Goal: Transaction & Acquisition: Purchase product/service

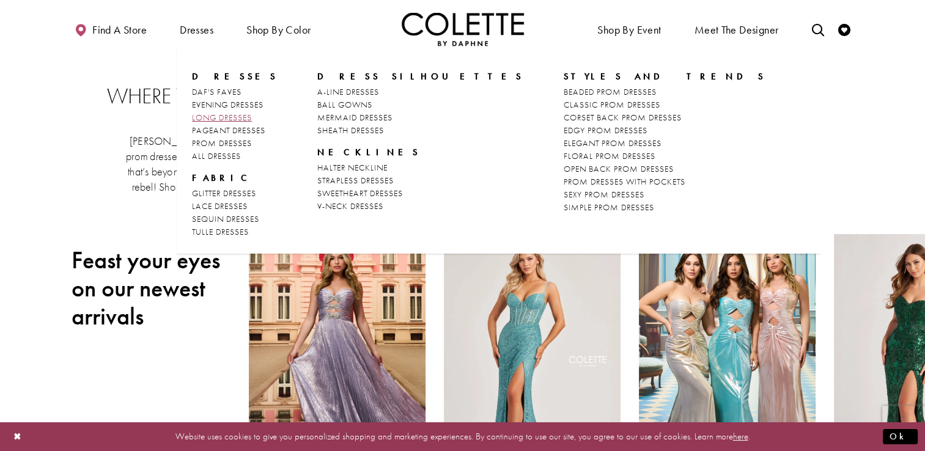
click at [252, 116] on span "LONG DRESSES" at bounding box center [222, 117] width 60 height 11
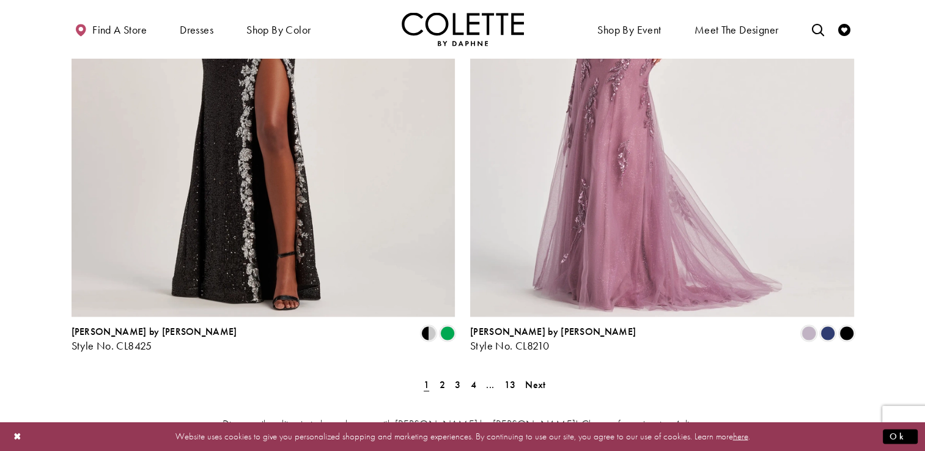
scroll to position [2168, 0]
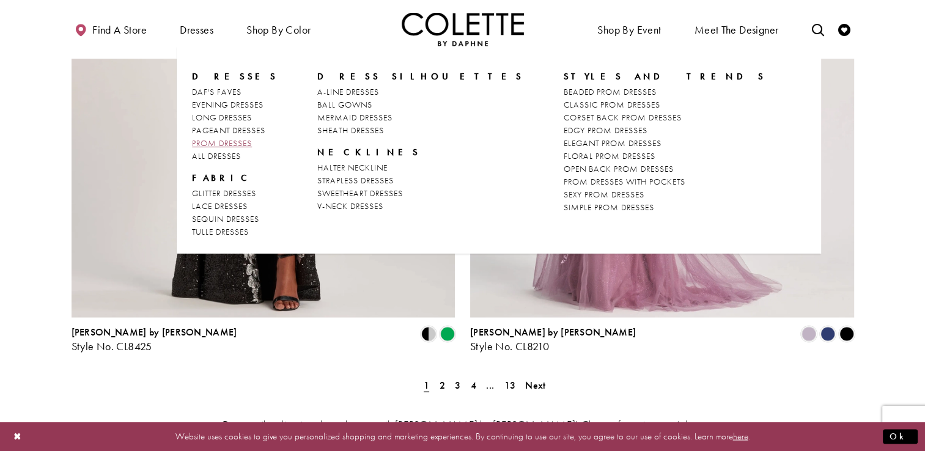
click at [201, 141] on span "PROM DRESSES" at bounding box center [222, 143] width 60 height 11
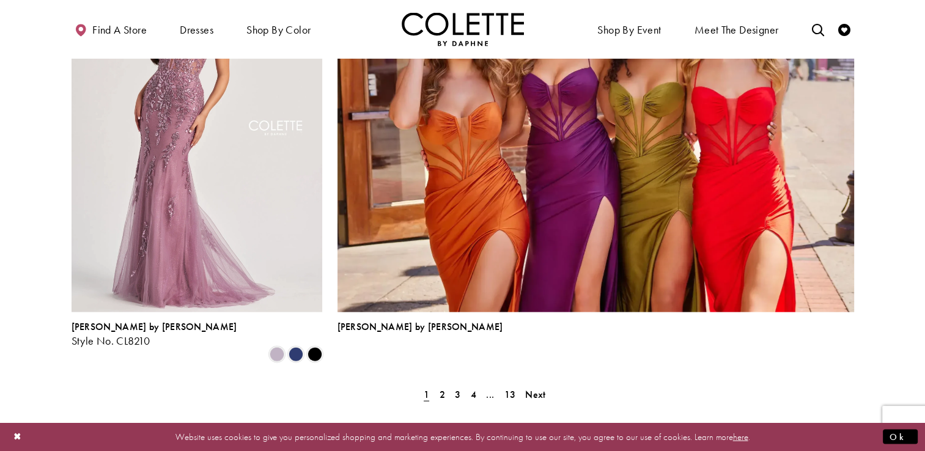
scroll to position [2710, 0]
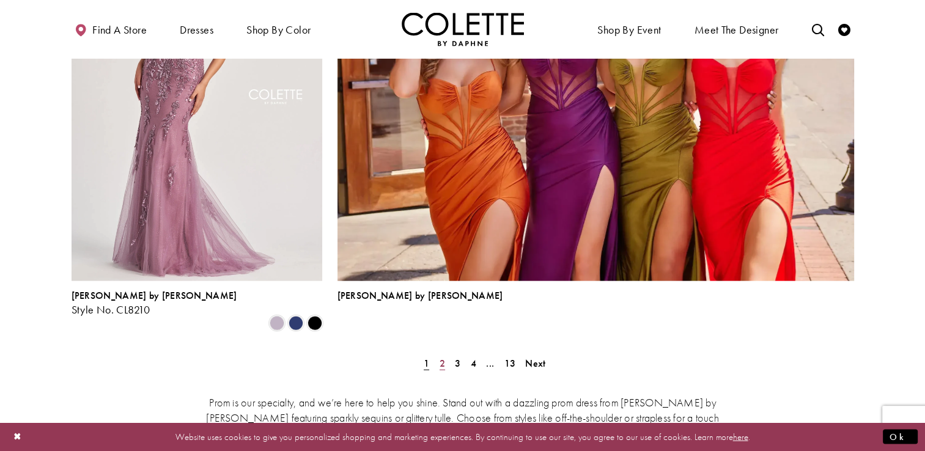
click at [440, 357] on span "2" at bounding box center [443, 363] width 6 height 13
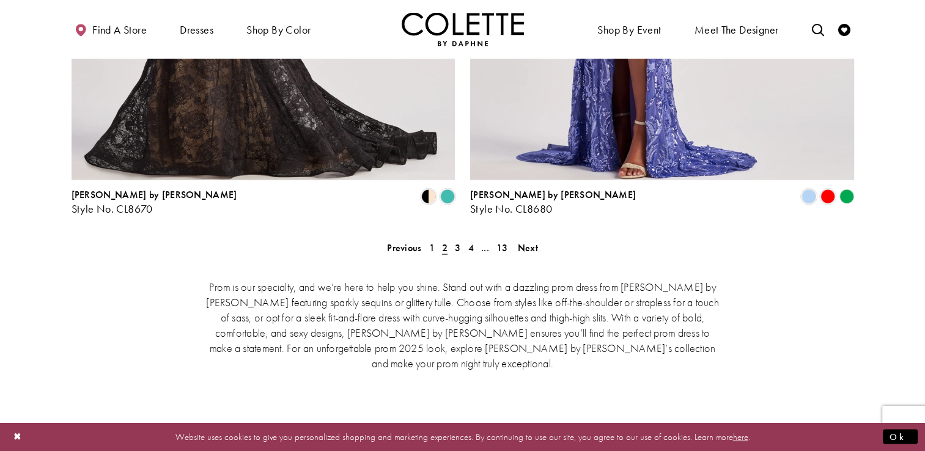
scroll to position [2561, 0]
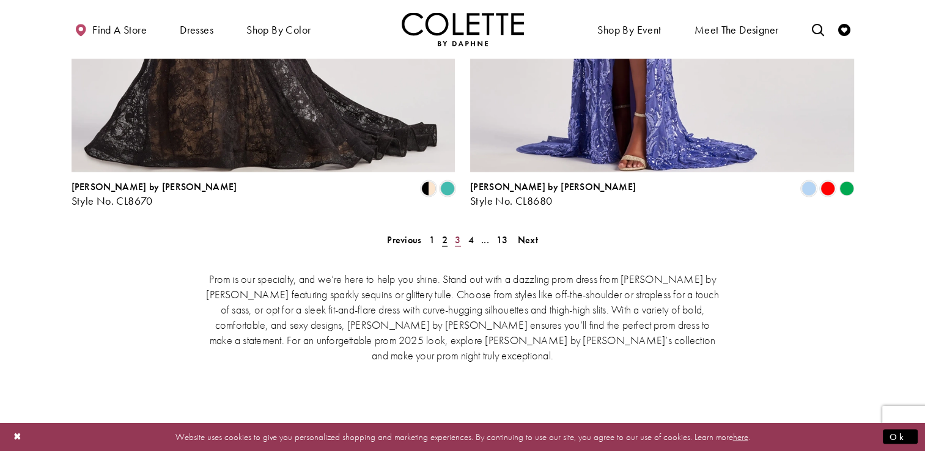
click at [459, 234] on span "3" at bounding box center [458, 240] width 6 height 13
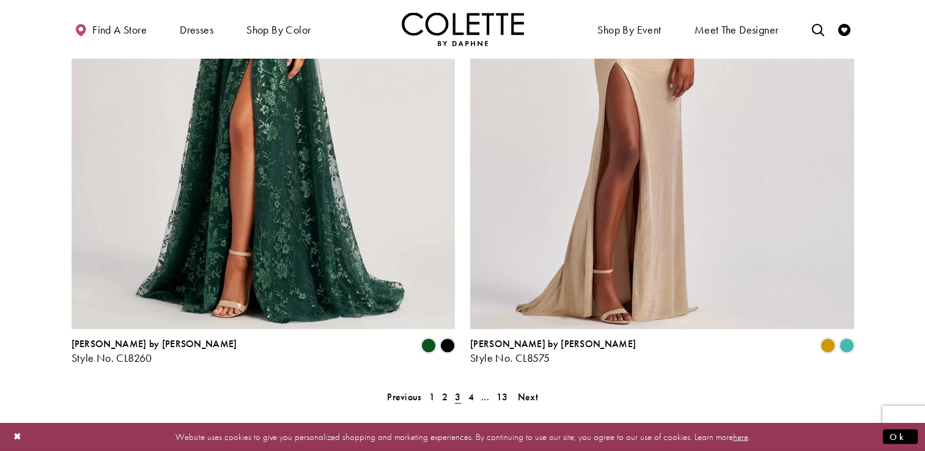
scroll to position [2406, 0]
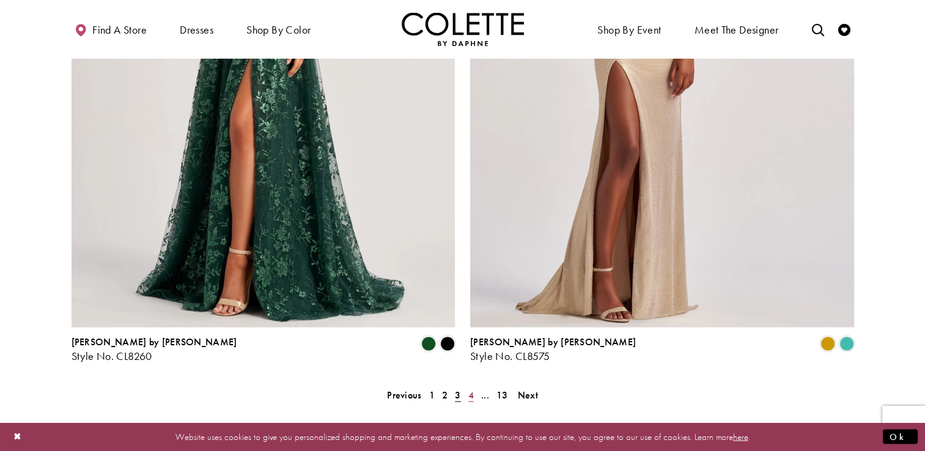
click at [475, 386] on link "4" at bounding box center [471, 395] width 13 height 18
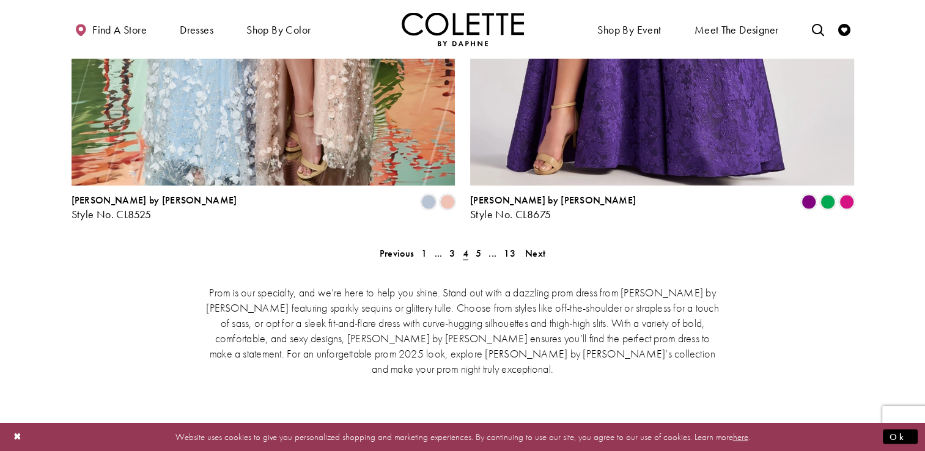
scroll to position [2548, 0]
click at [476, 246] on span "5" at bounding box center [479, 252] width 6 height 13
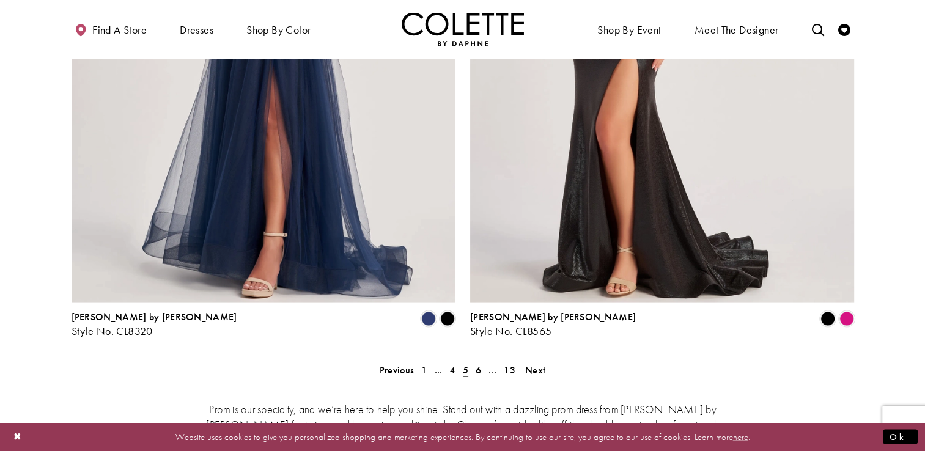
scroll to position [2432, 0]
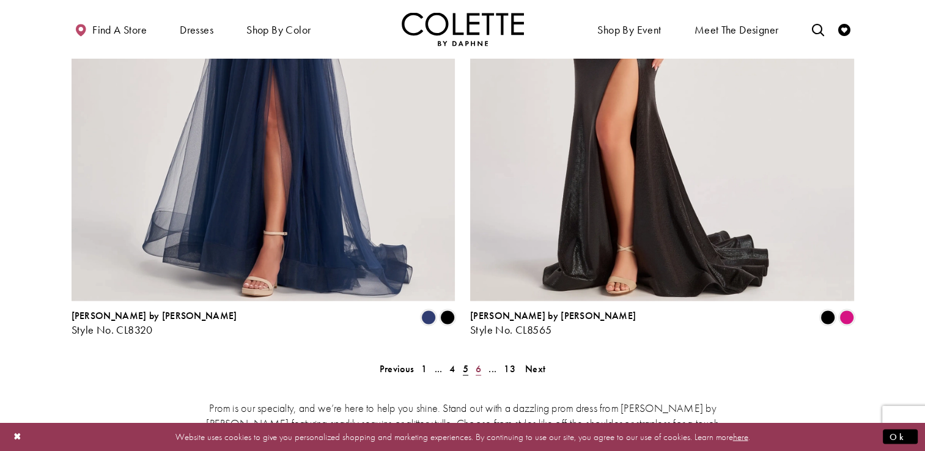
click at [478, 363] on span "6" at bounding box center [479, 369] width 6 height 13
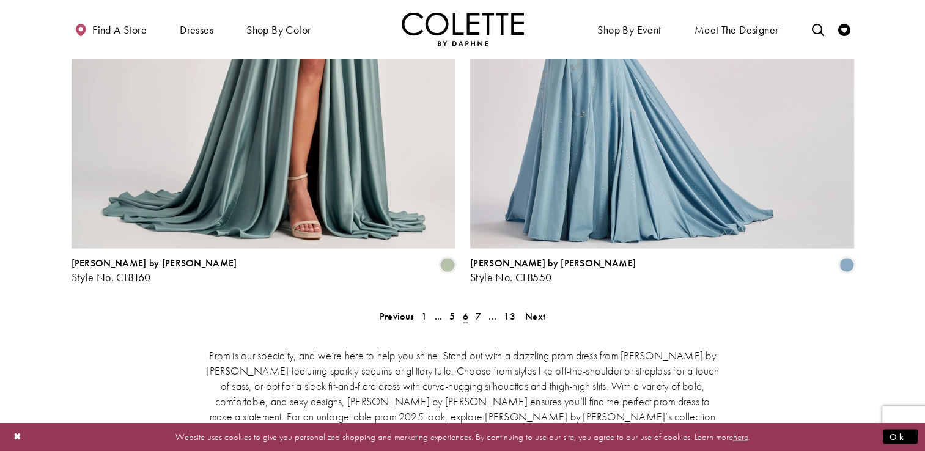
scroll to position [2484, 0]
click at [481, 308] on link "7" at bounding box center [478, 317] width 13 height 18
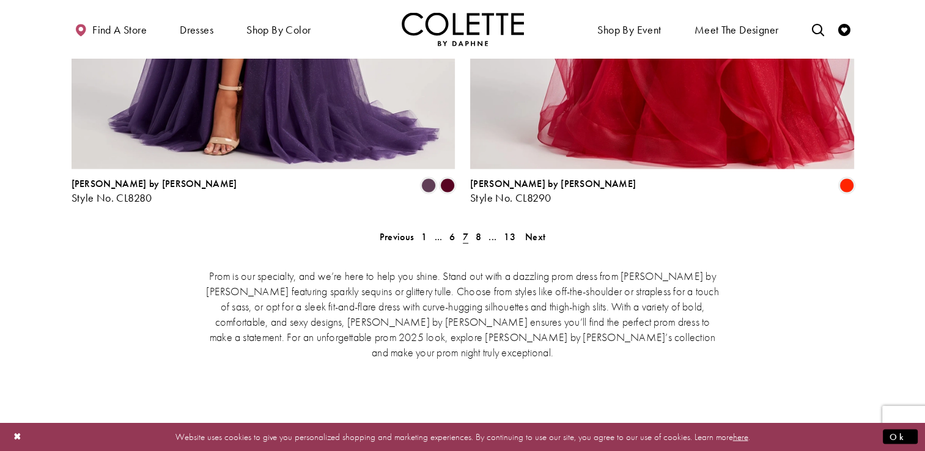
scroll to position [2563, 0]
click at [478, 231] on span "8" at bounding box center [479, 237] width 6 height 13
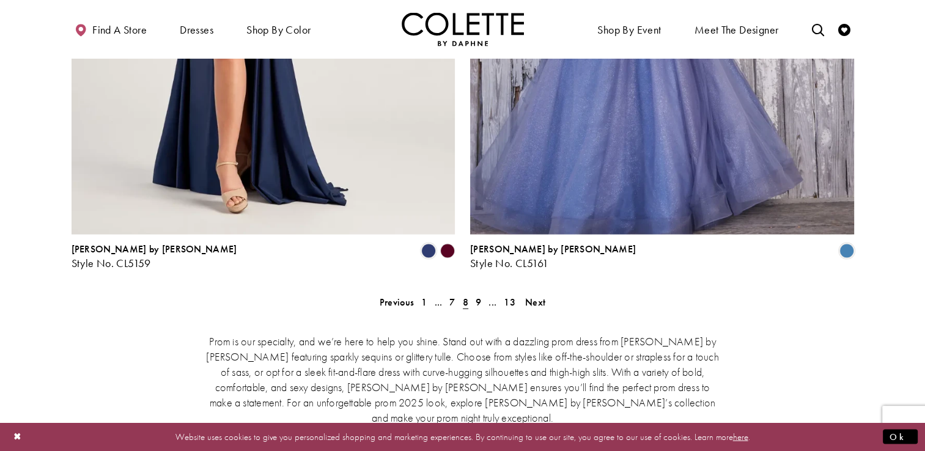
scroll to position [2495, 0]
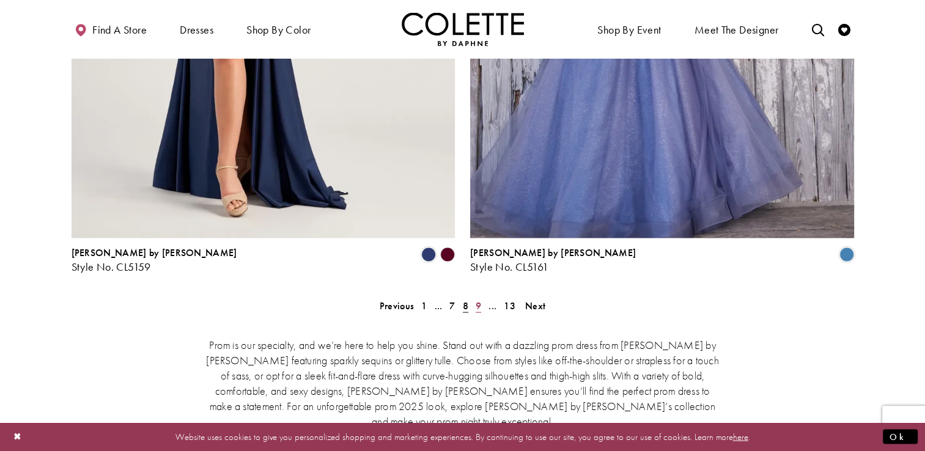
click at [476, 300] on span "9" at bounding box center [479, 306] width 6 height 13
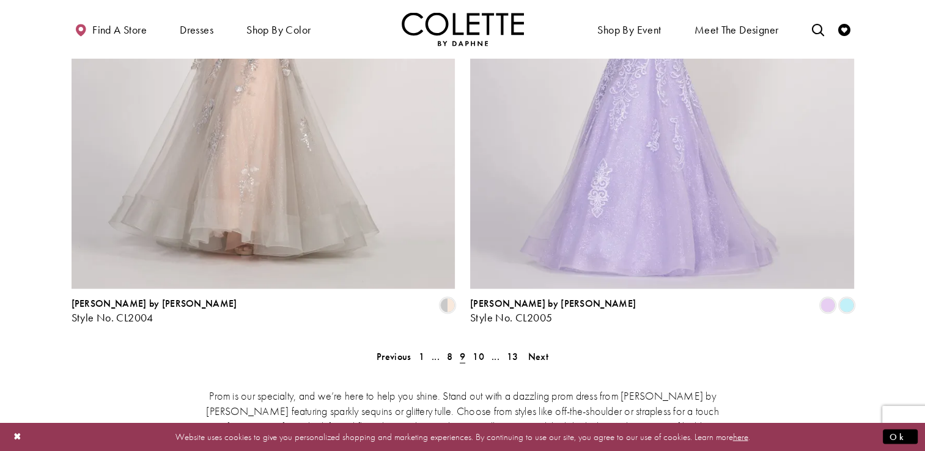
scroll to position [2421, 0]
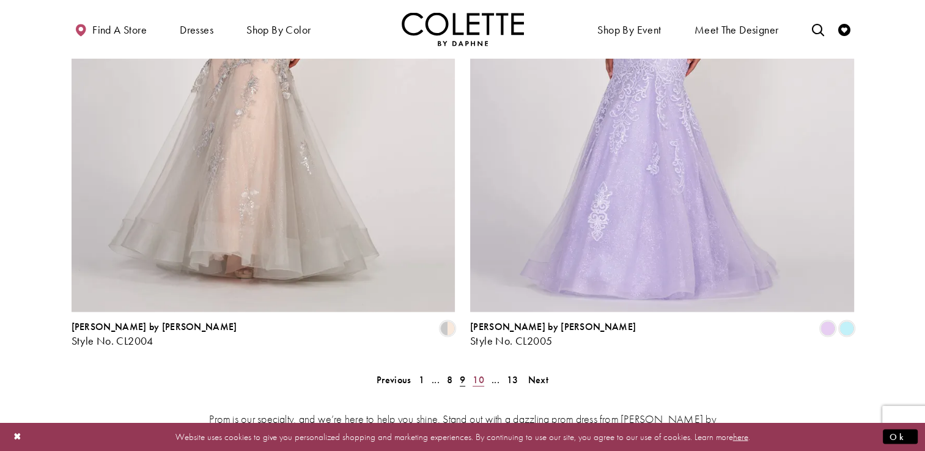
click at [481, 374] on span "10" at bounding box center [479, 380] width 12 height 13
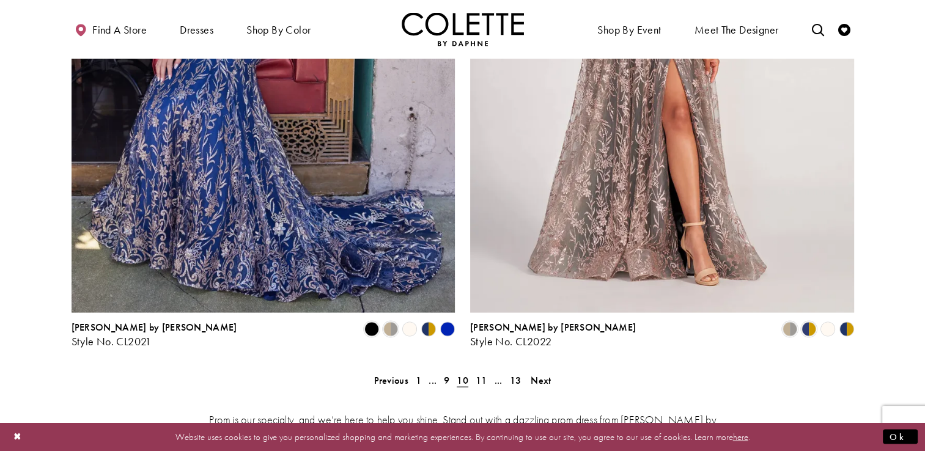
scroll to position [2423, 0]
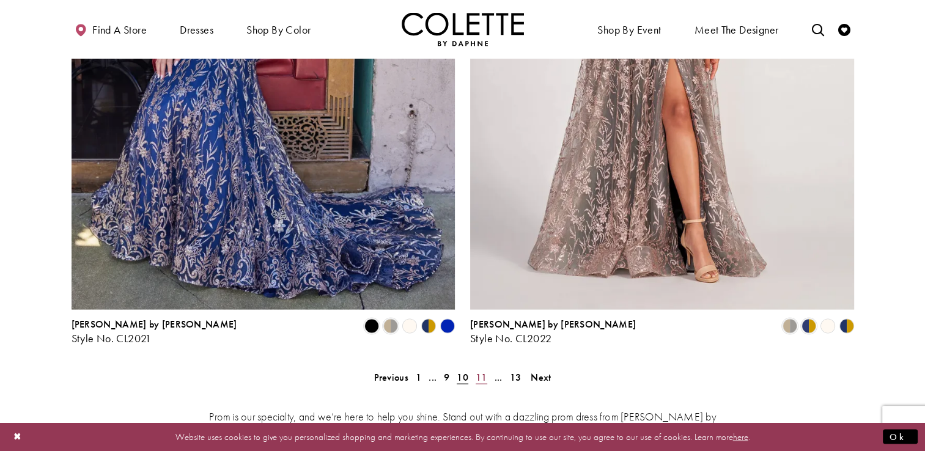
click at [485, 371] on span "11" at bounding box center [482, 377] width 12 height 13
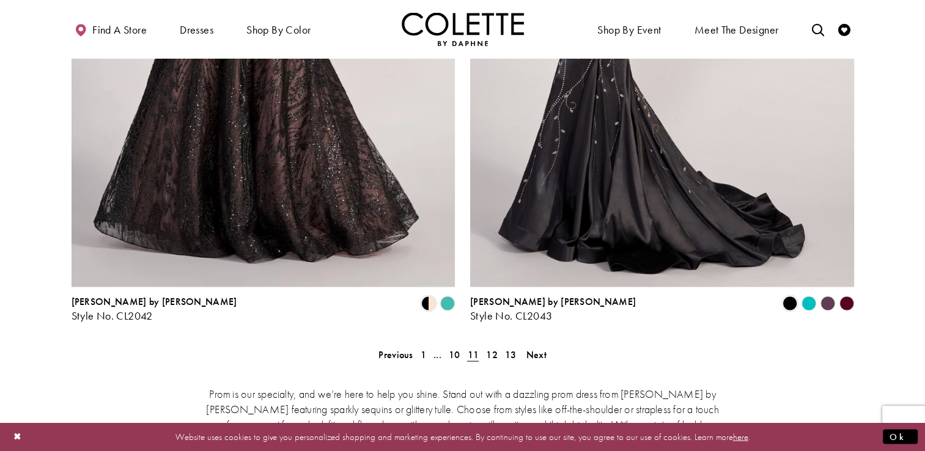
scroll to position [2538, 0]
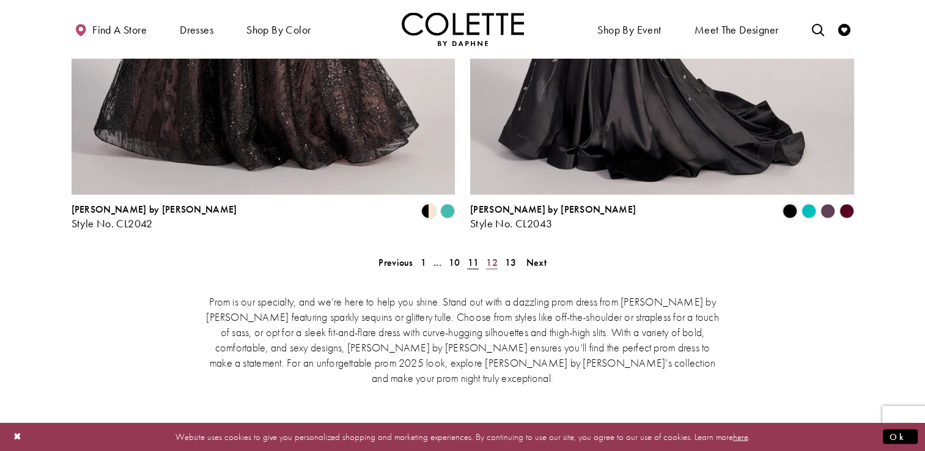
click at [493, 256] on span "12" at bounding box center [492, 262] width 12 height 13
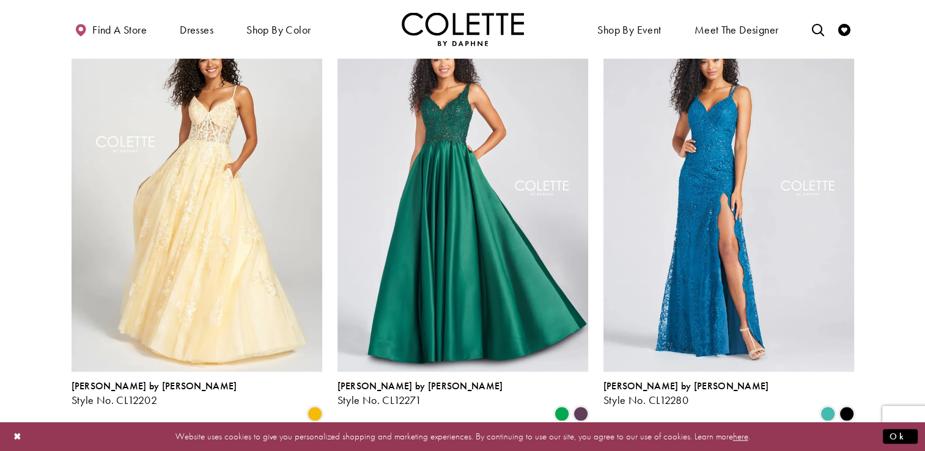
scroll to position [1304, 0]
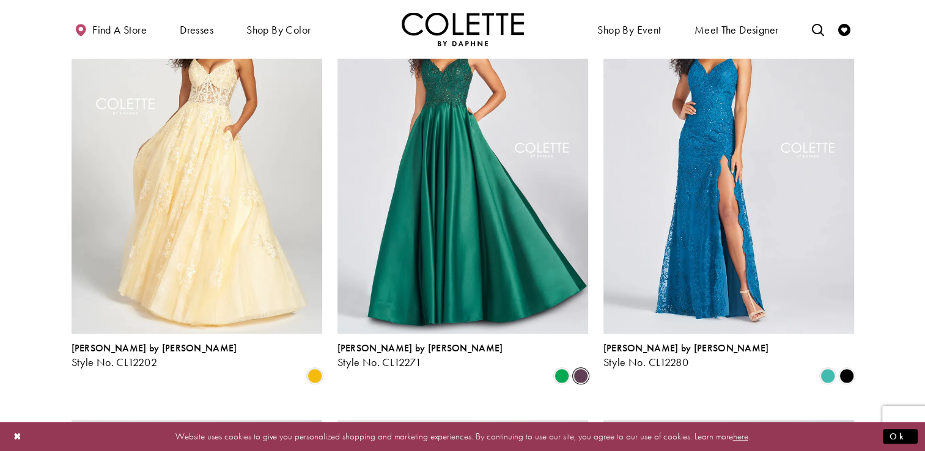
click at [575, 369] on span "Product List" at bounding box center [581, 376] width 15 height 15
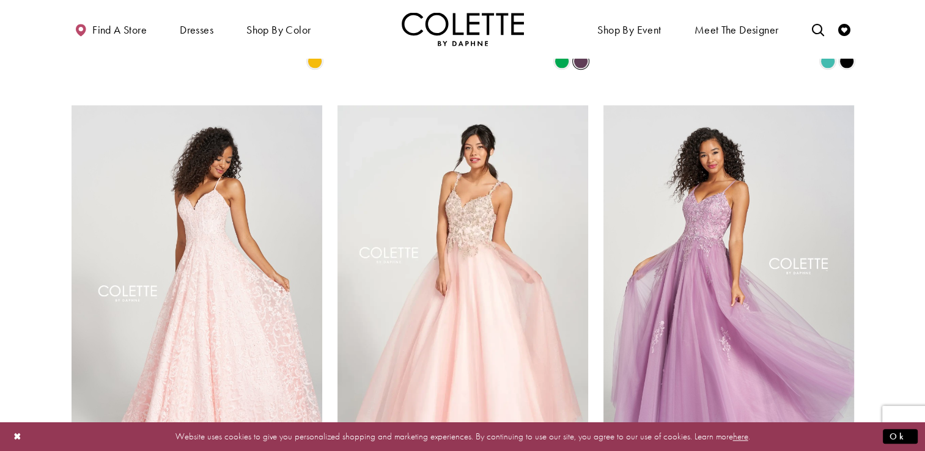
scroll to position [1620, 0]
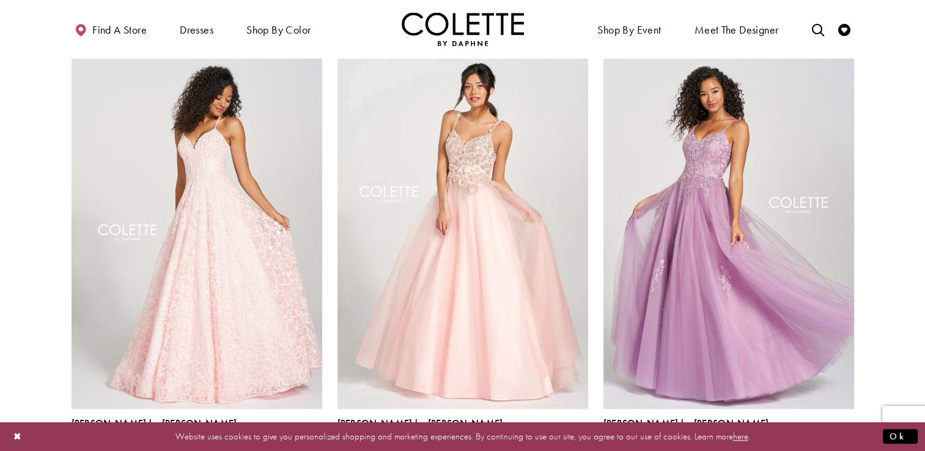
scroll to position [1680, 0]
click at [851, 445] on span "Product List" at bounding box center [847, 452] width 15 height 15
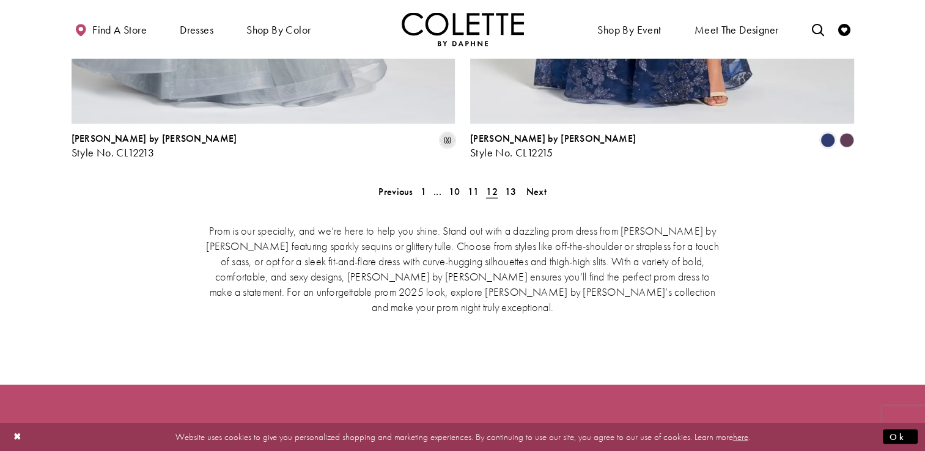
scroll to position [2610, 0]
click at [514, 185] on span "13" at bounding box center [511, 191] width 12 height 13
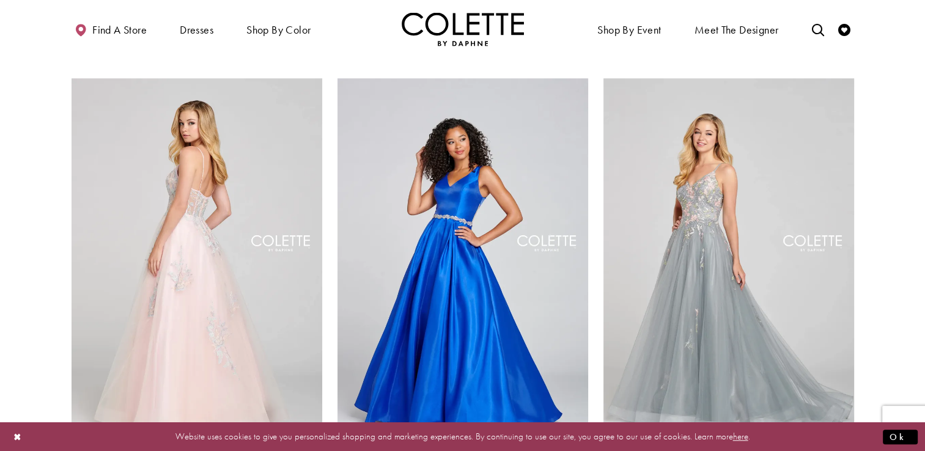
scroll to position [1191, 0]
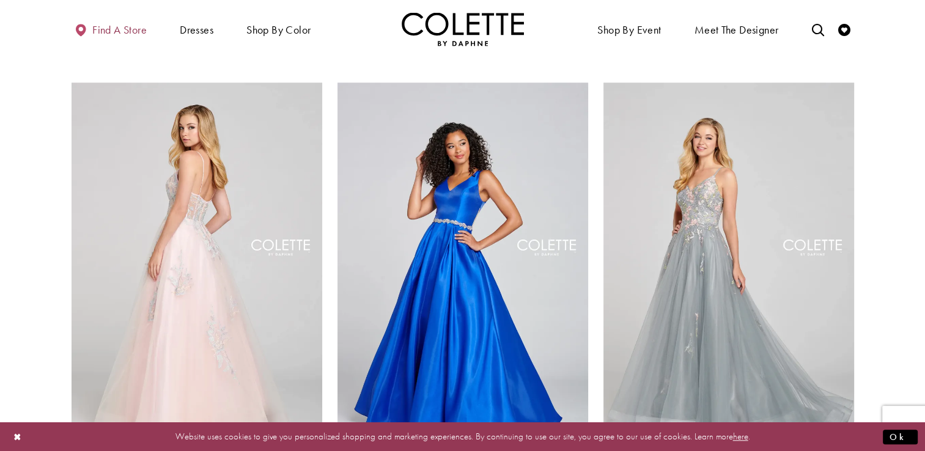
click at [119, 28] on span "Find a store" at bounding box center [119, 30] width 54 height 12
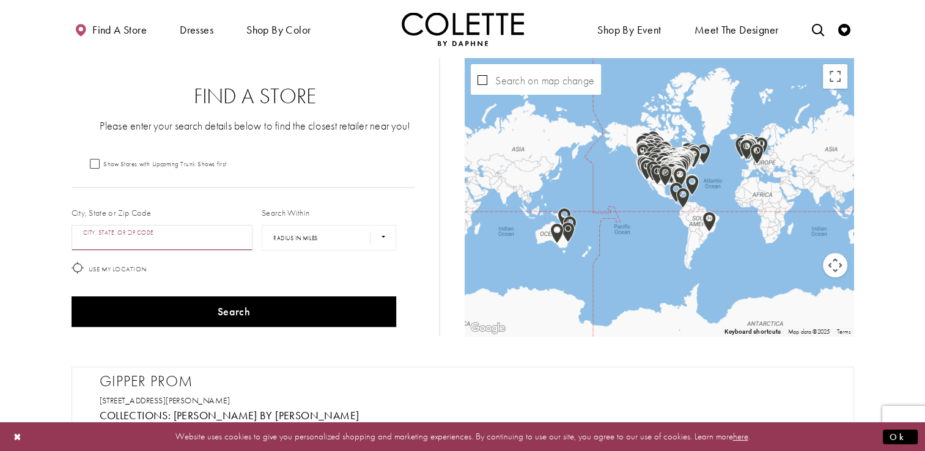
click at [161, 238] on input "City, State, or ZIP Code" at bounding box center [163, 238] width 182 height 26
click at [72, 297] on button "Search" at bounding box center [234, 312] width 325 height 31
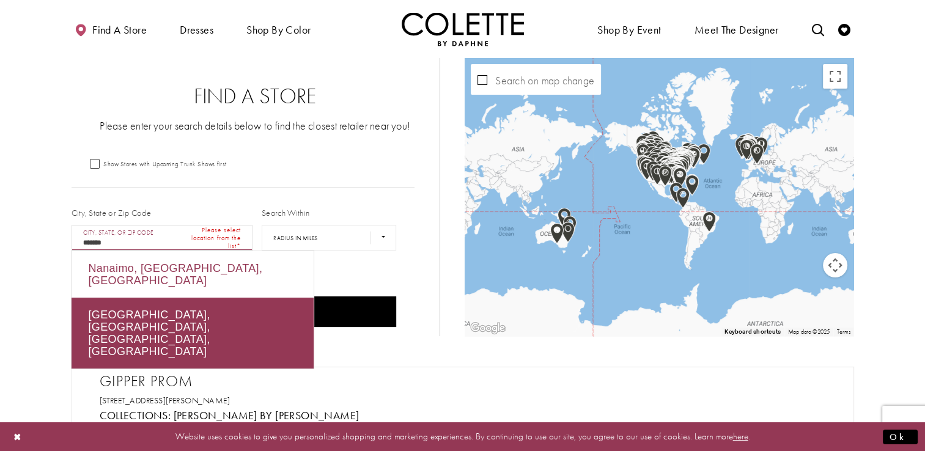
click at [193, 275] on div "Nanaimo, [GEOGRAPHIC_DATA], [GEOGRAPHIC_DATA]" at bounding box center [193, 274] width 242 height 46
type input "**********"
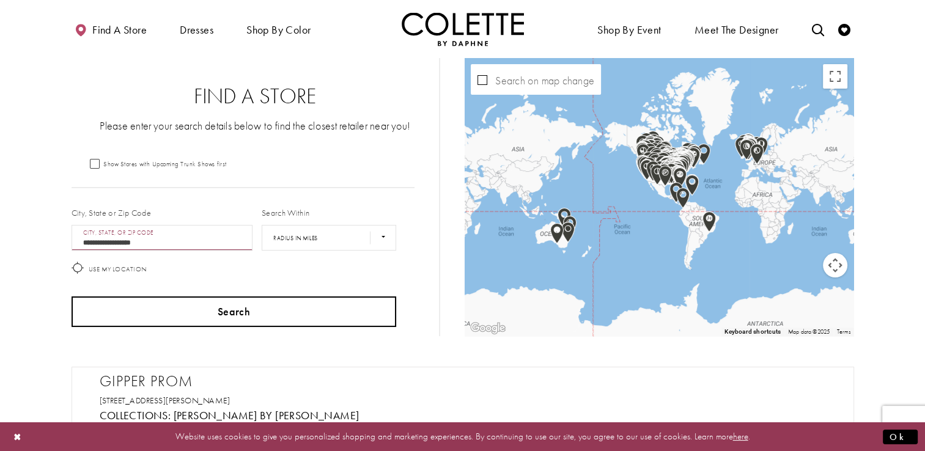
click at [109, 317] on button "Search" at bounding box center [234, 312] width 325 height 31
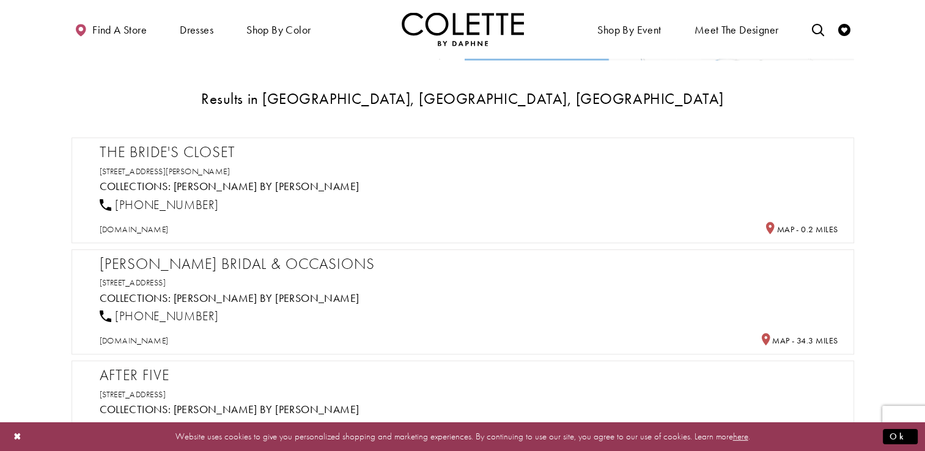
scroll to position [278, 0]
click at [117, 226] on span "[DOMAIN_NAME]" at bounding box center [134, 228] width 69 height 11
